Goal: Find specific page/section: Find specific page/section

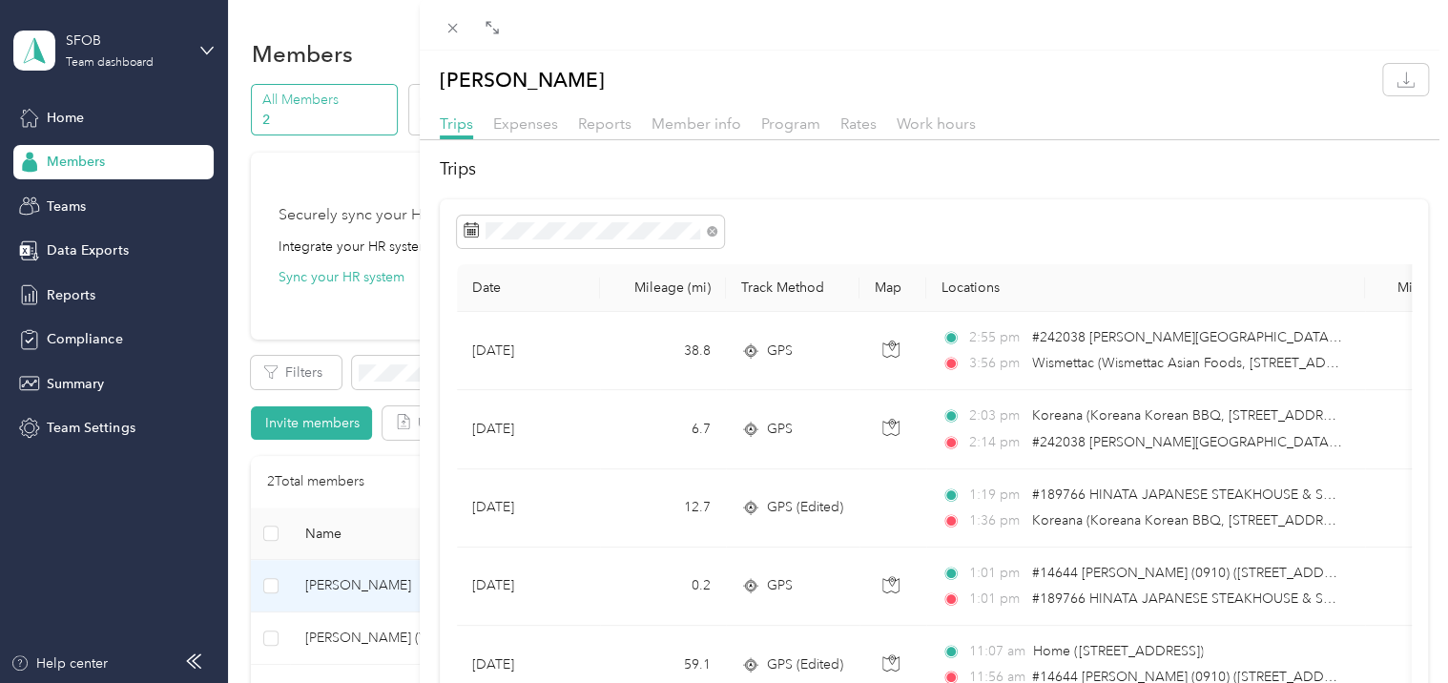
click at [48, 198] on div "[PERSON_NAME] Trips Expenses Reports Member info Program Rates Work hours Trips…" at bounding box center [724, 341] width 1448 height 683
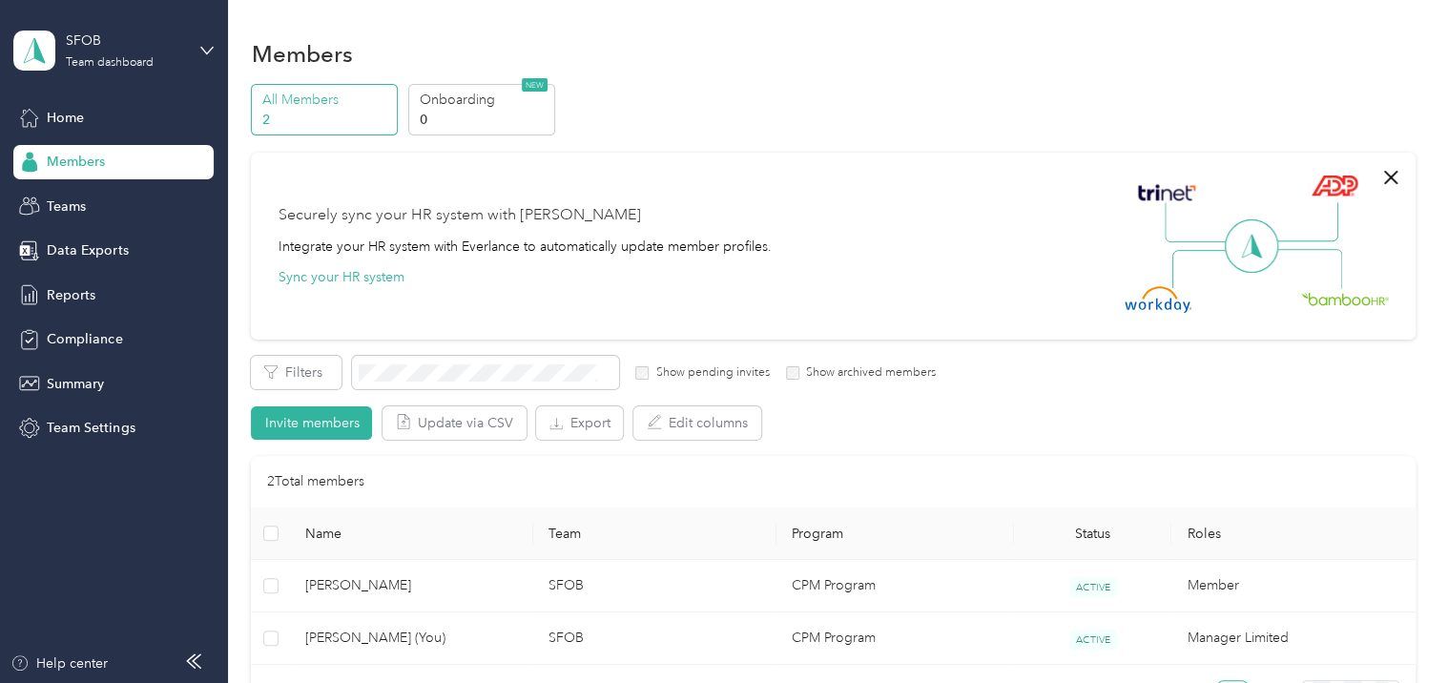
click at [52, 201] on span "Teams" at bounding box center [66, 206] width 39 height 20
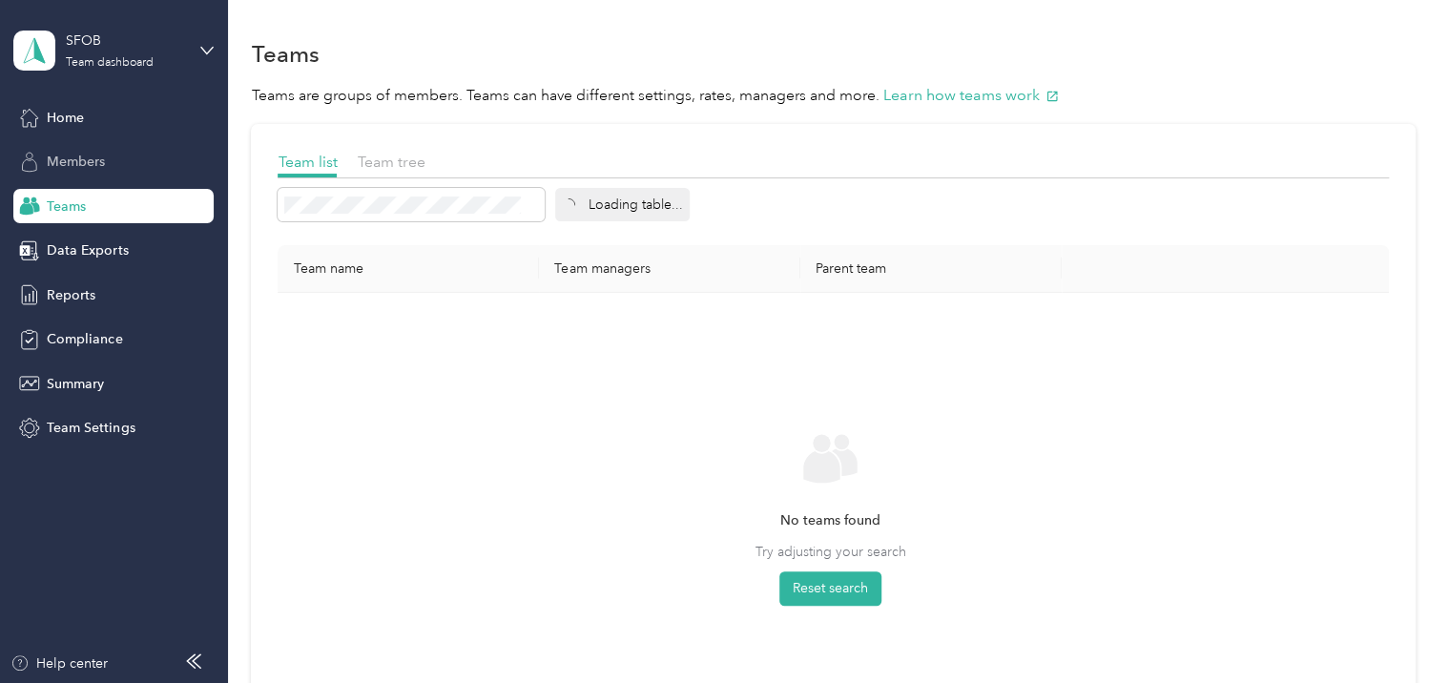
click at [64, 154] on span "Members" at bounding box center [76, 162] width 58 height 20
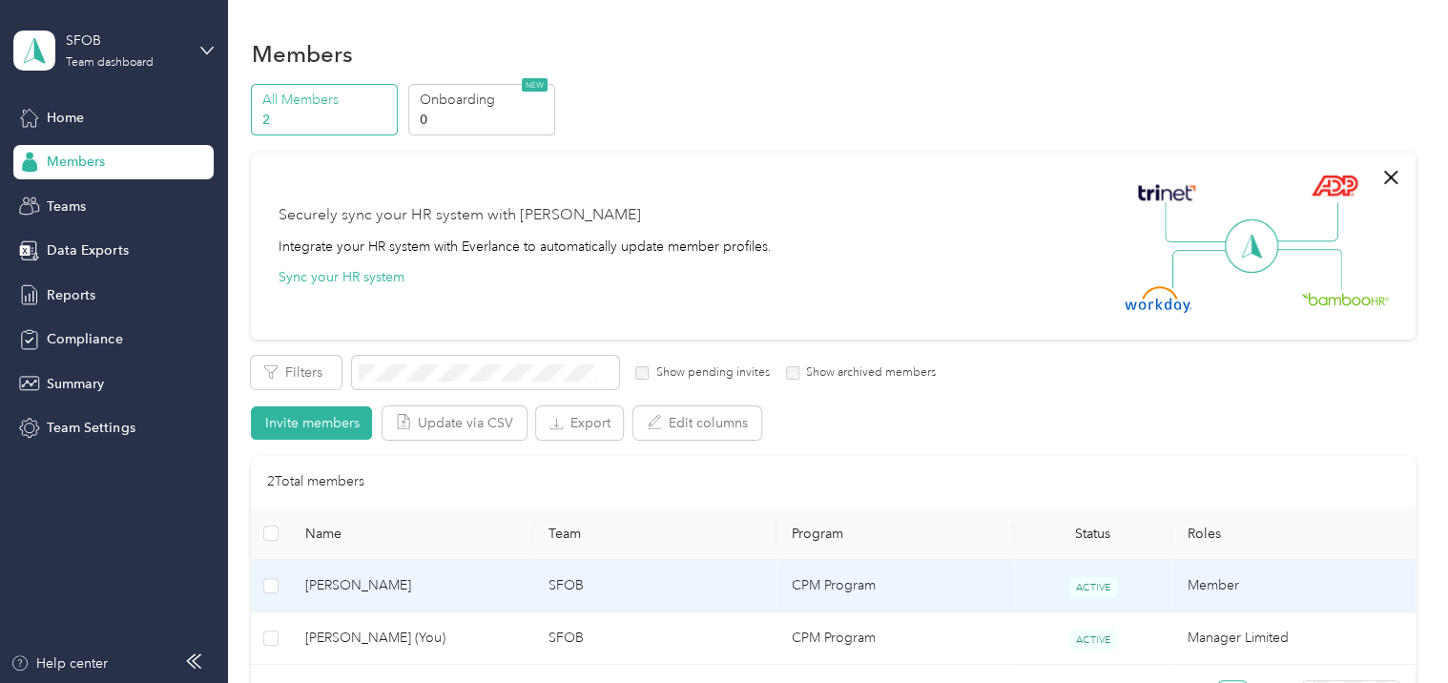
click at [399, 572] on td "[PERSON_NAME]" at bounding box center [411, 586] width 243 height 52
